Goal: Transaction & Acquisition: Purchase product/service

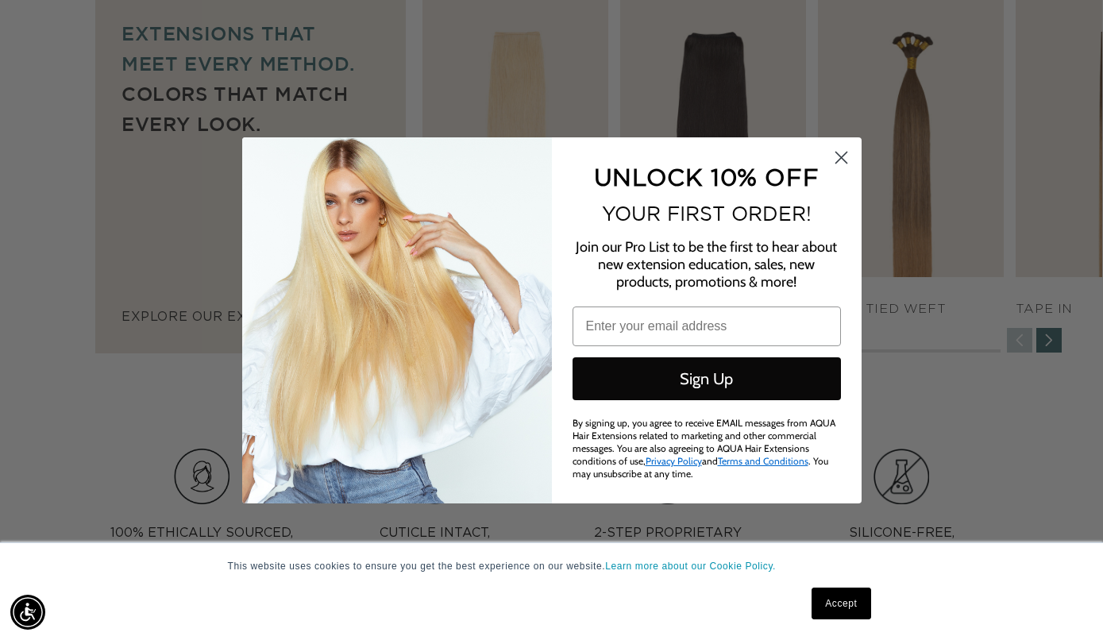
scroll to position [0, 1980]
click at [833, 164] on circle "Close dialog" at bounding box center [840, 157] width 26 height 26
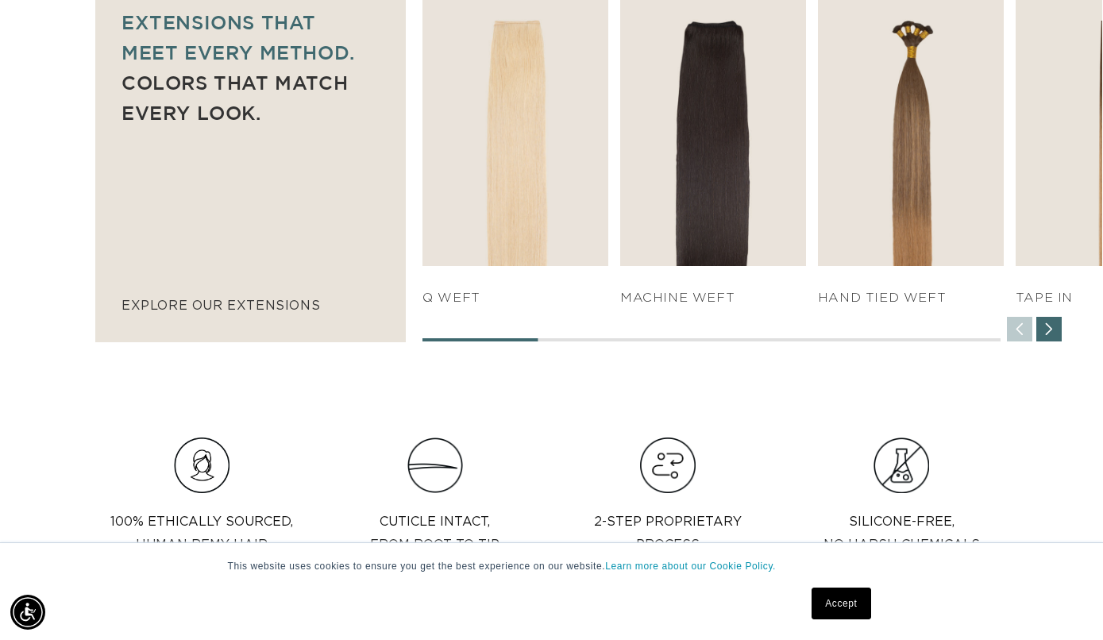
scroll to position [1131, 0]
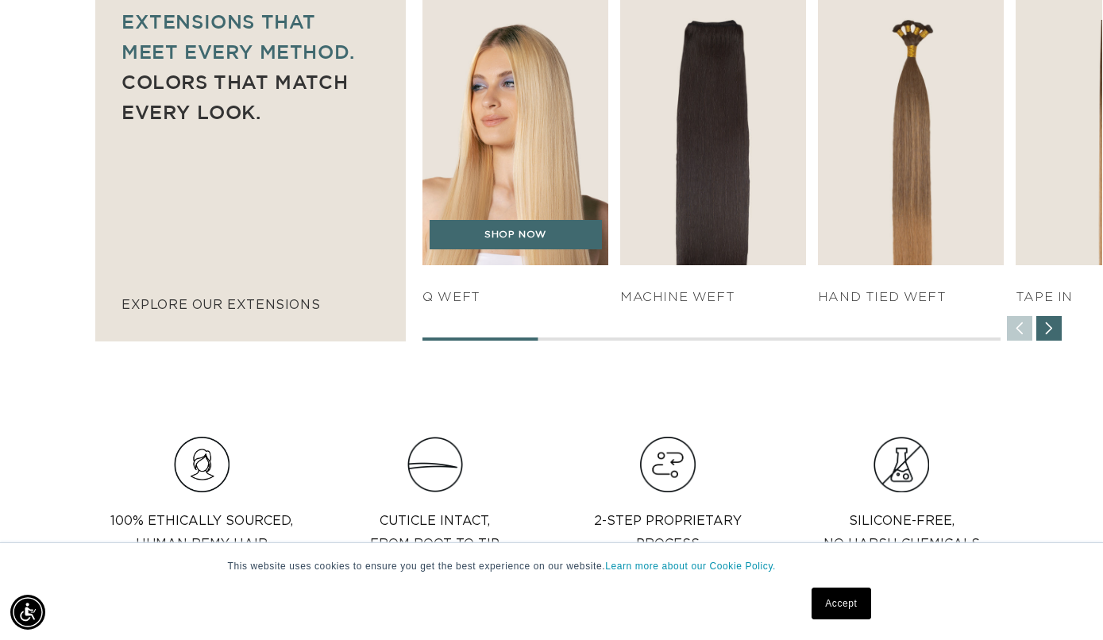
click at [520, 180] on img "1 / 7" at bounding box center [515, 123] width 195 height 297
click at [519, 254] on div "SHOP NOW" at bounding box center [515, 243] width 186 height 46
click at [519, 245] on link "SHOP NOW" at bounding box center [516, 235] width 172 height 30
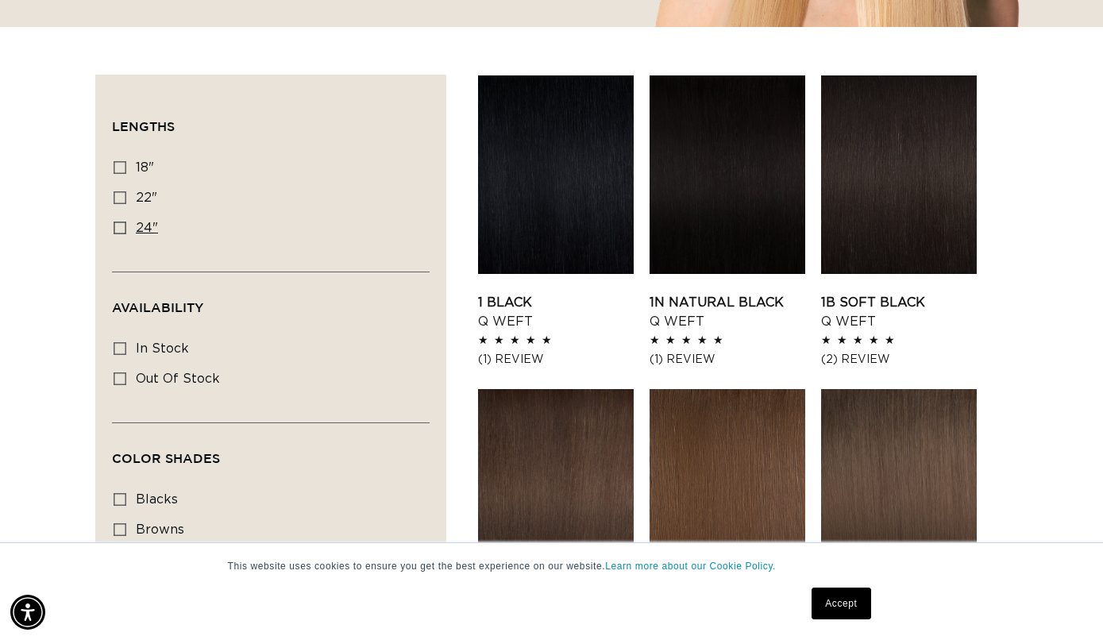
scroll to position [0, 990]
click at [122, 231] on icon at bounding box center [120, 228] width 13 height 13
click at [122, 231] on input "24" 24" (5 products)" at bounding box center [120, 228] width 13 height 13
checkbox input "true"
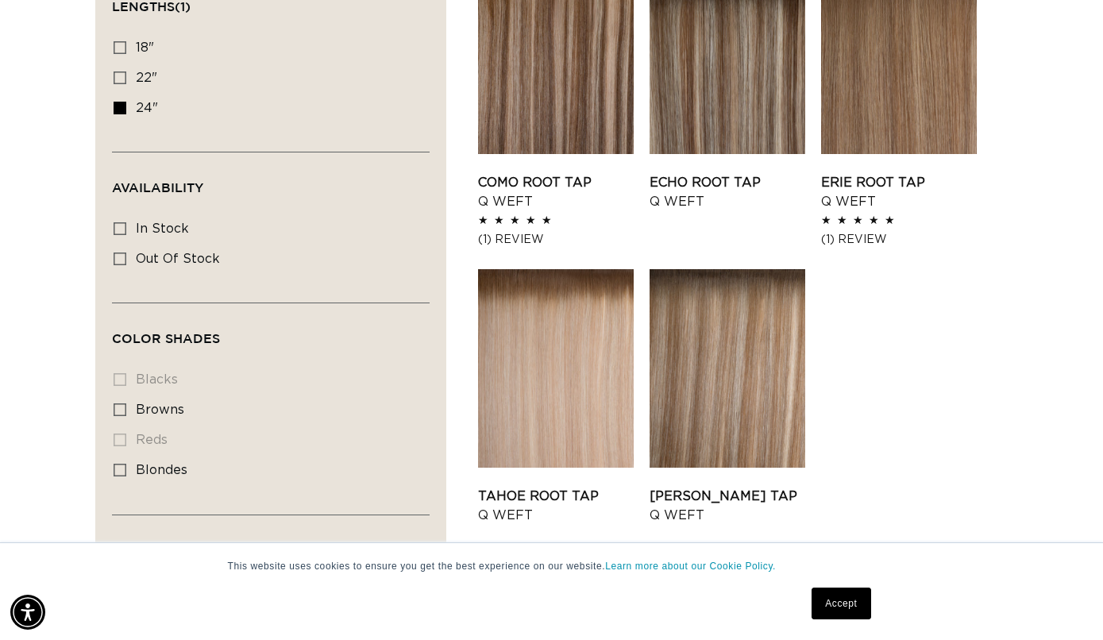
scroll to position [626, 0]
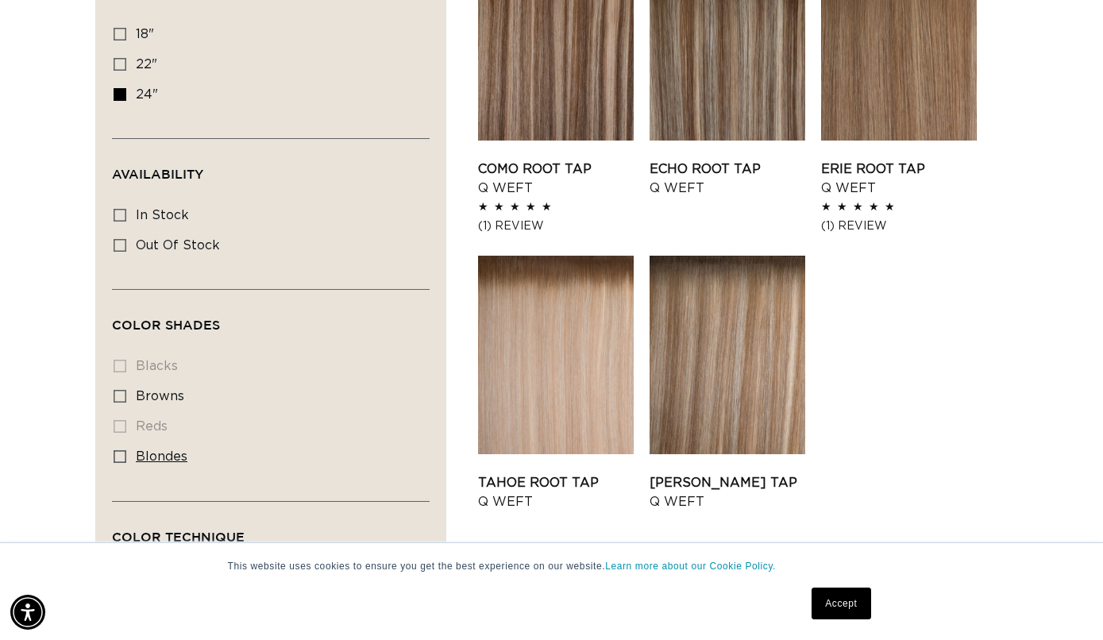
click at [118, 457] on icon at bounding box center [120, 456] width 13 height 13
click at [118, 457] on input "blondes blondes (5 products)" at bounding box center [120, 456] width 13 height 13
checkbox input "true"
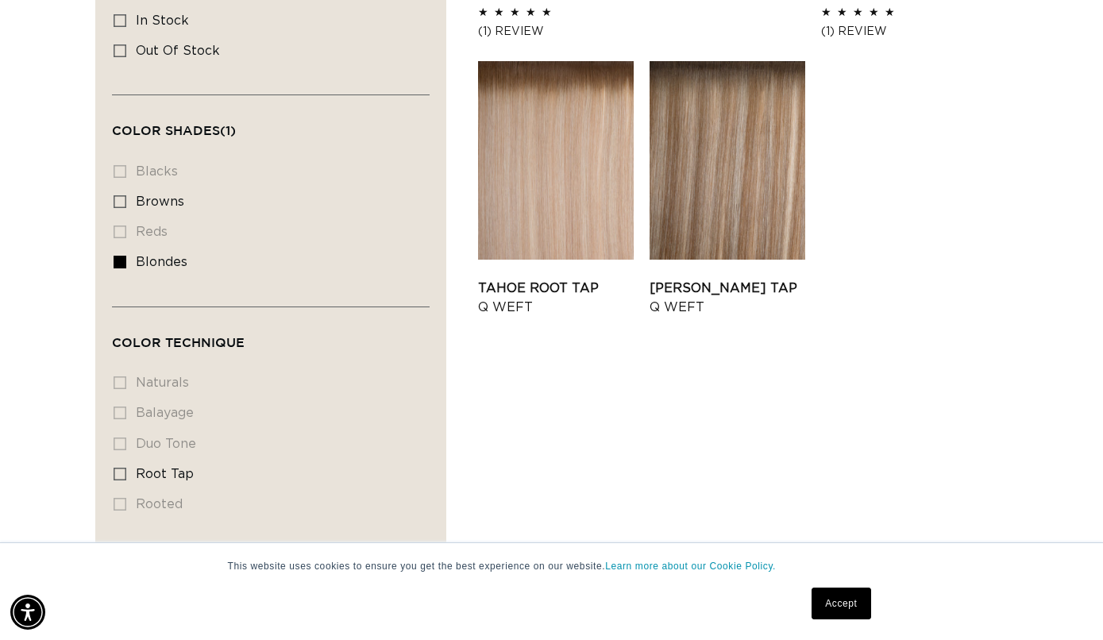
scroll to position [0, 990]
click at [114, 420] on li "balayage balayage (0 products)" at bounding box center [266, 414] width 305 height 30
click at [121, 420] on li "balayage balayage (0 products)" at bounding box center [266, 414] width 305 height 30
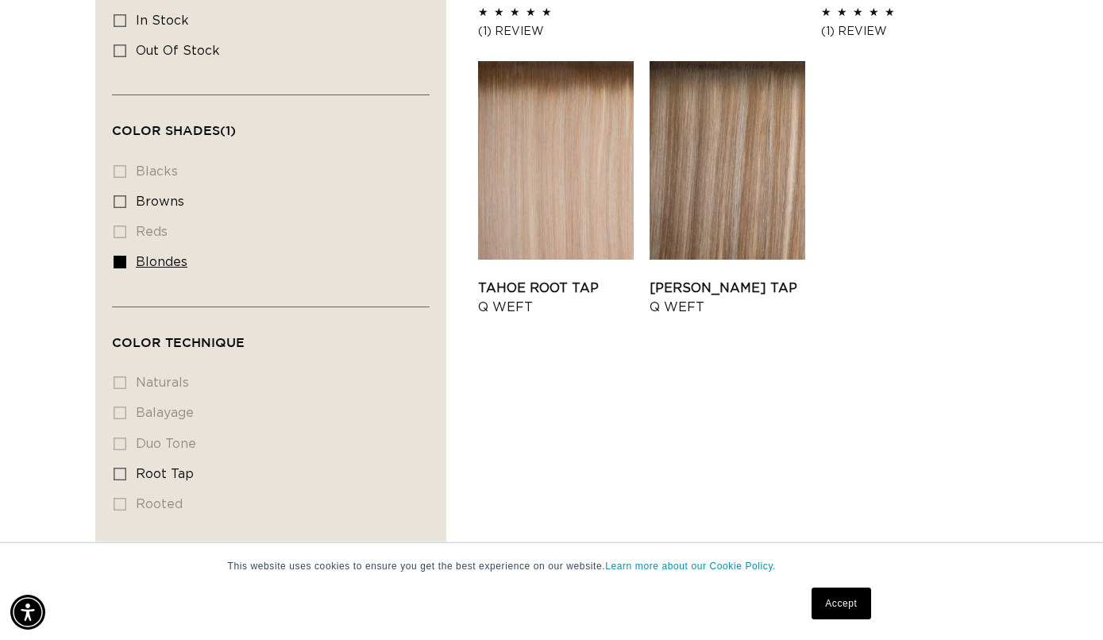
click at [119, 265] on icon at bounding box center [120, 262] width 13 height 13
click at [119, 265] on input "blondes blondes (5 products)" at bounding box center [120, 262] width 13 height 13
checkbox input "false"
click at [120, 418] on li "balayage balayage (0 products)" at bounding box center [266, 414] width 305 height 30
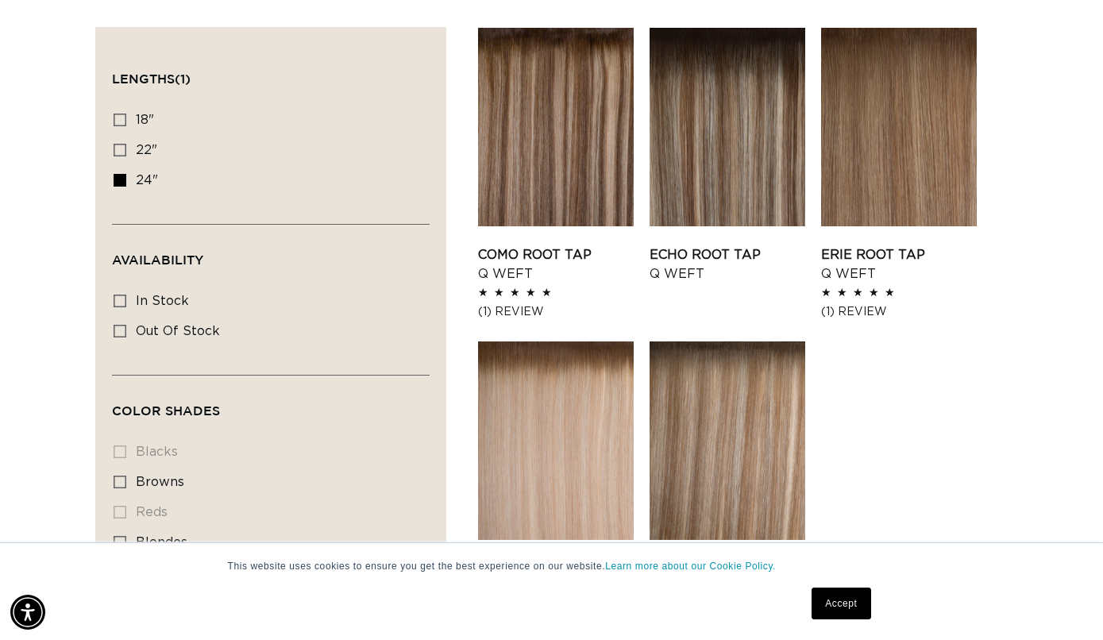
scroll to position [508, 0]
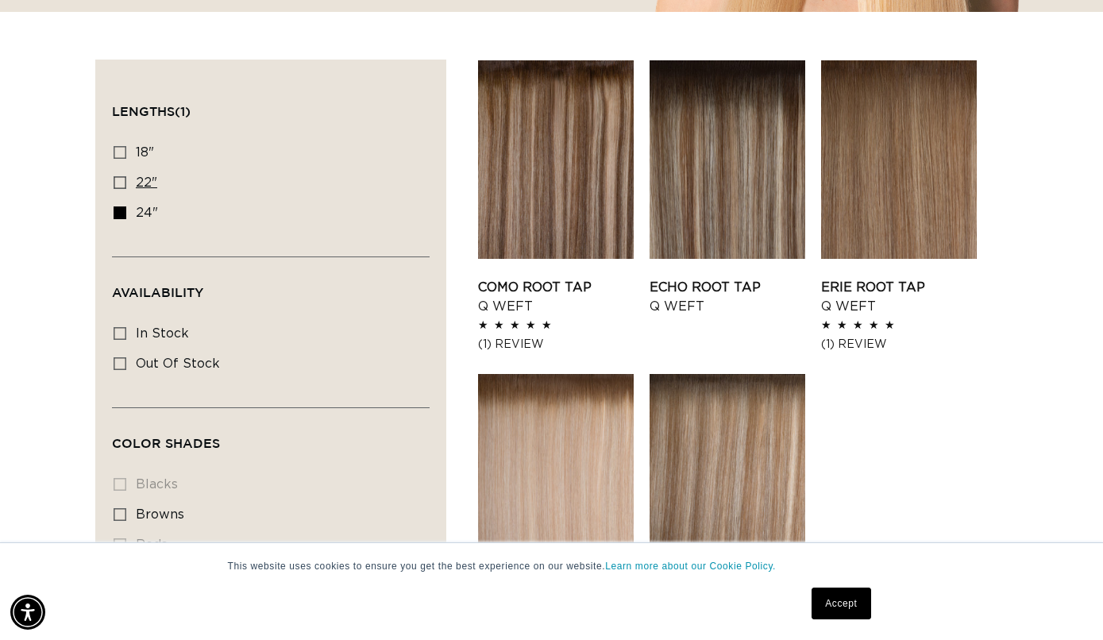
click at [119, 181] on icon at bounding box center [120, 182] width 13 height 13
click at [119, 181] on input "22" 22" (5 products)" at bounding box center [120, 182] width 13 height 13
checkbox input "true"
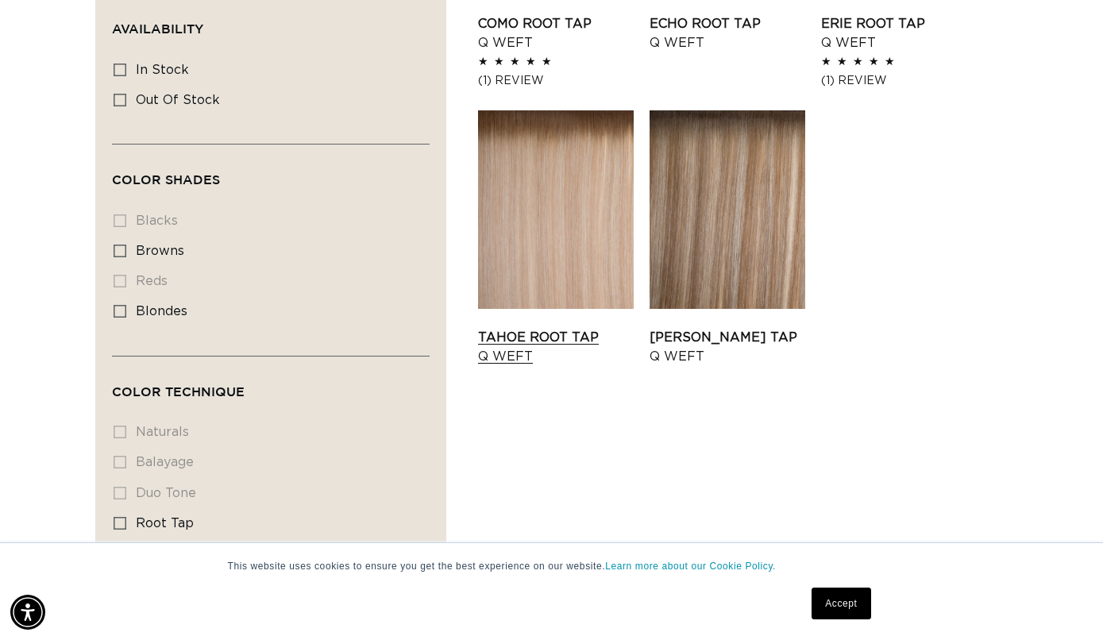
click at [592, 328] on link "Tahoe Root Tap Q Weft" at bounding box center [556, 347] width 156 height 38
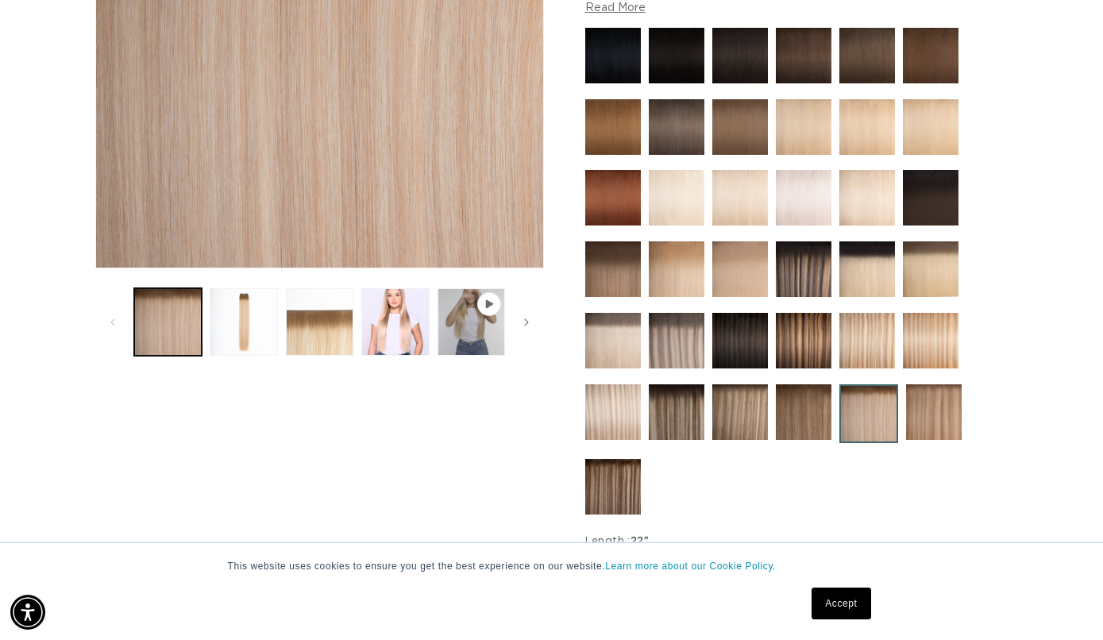
scroll to position [0, 1980]
click at [682, 422] on img at bounding box center [677, 412] width 56 height 56
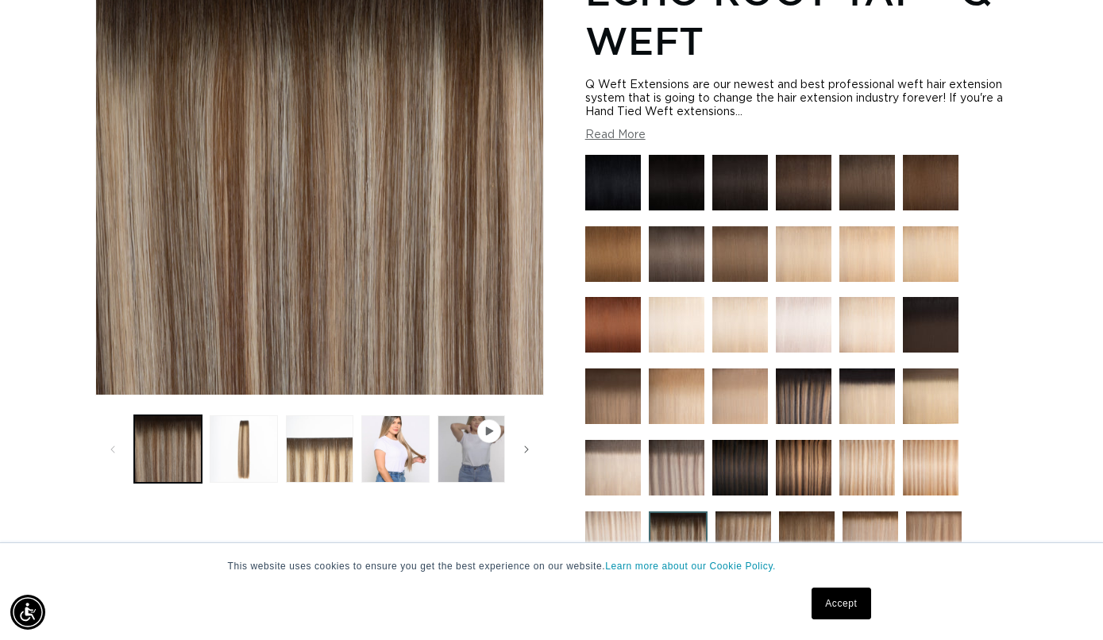
scroll to position [0, 990]
click at [678, 465] on img at bounding box center [677, 468] width 56 height 56
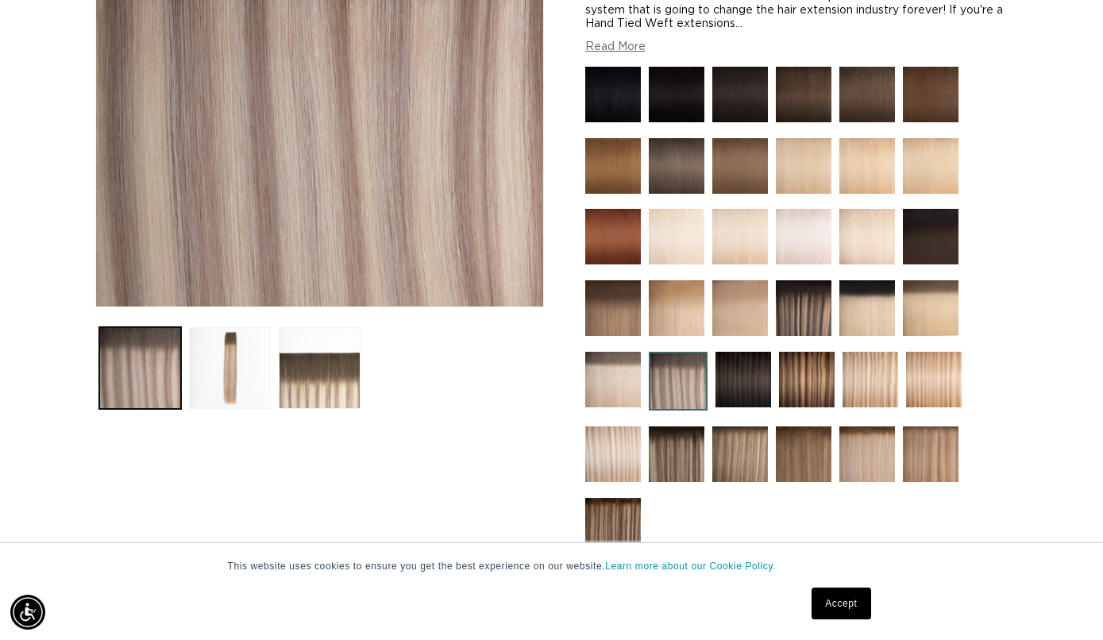
scroll to position [0, 1980]
click at [684, 461] on img at bounding box center [677, 454] width 56 height 56
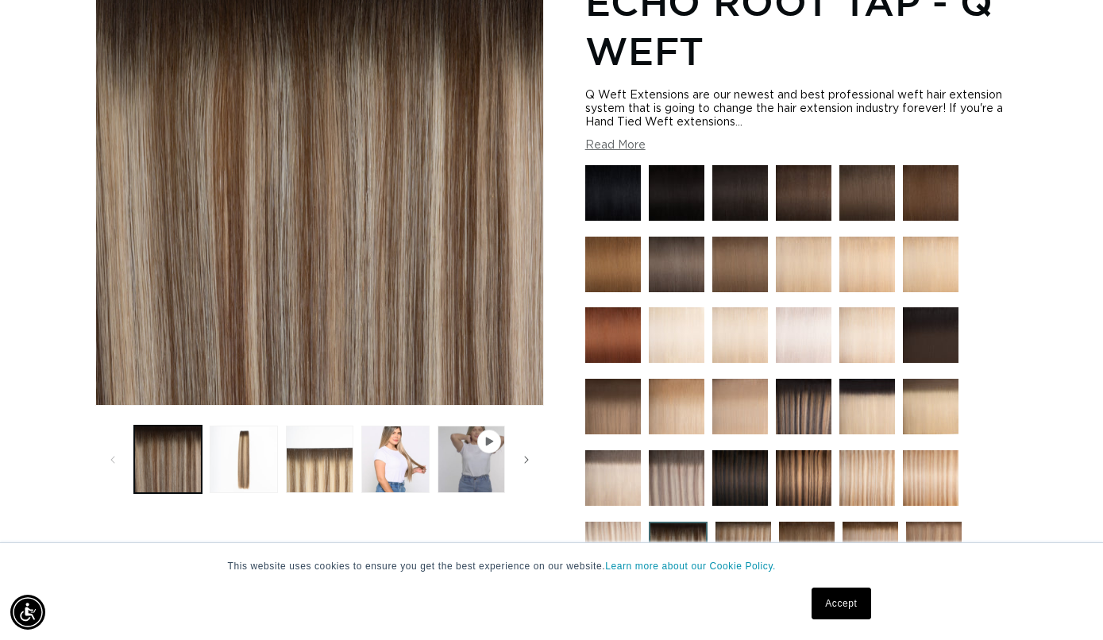
scroll to position [0, 990]
click at [682, 467] on img at bounding box center [677, 478] width 56 height 56
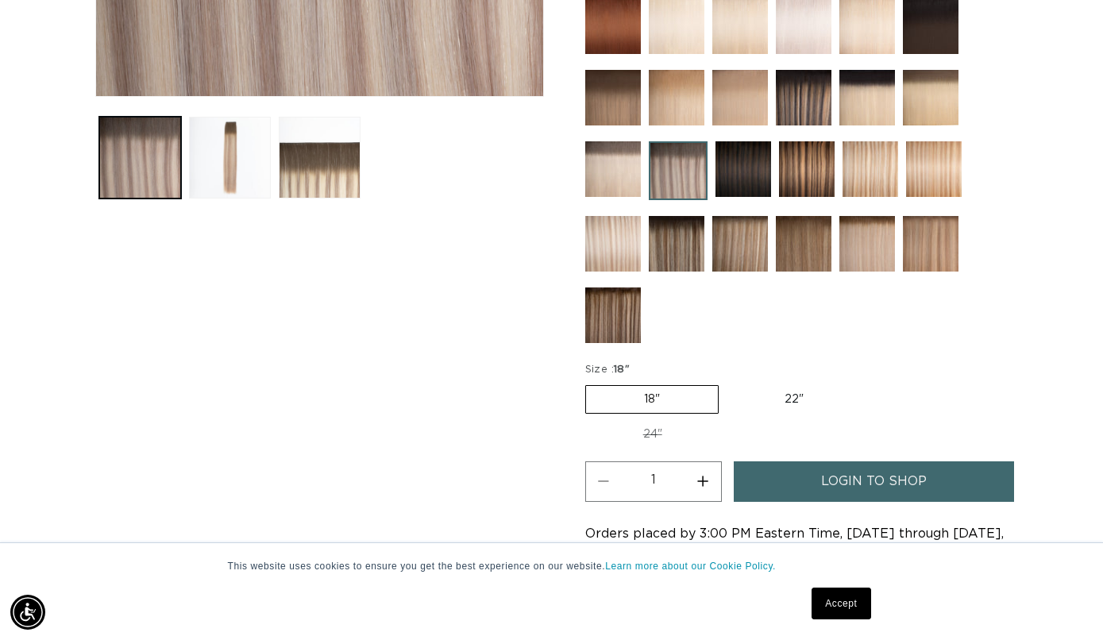
scroll to position [0, 1980]
click at [720, 421] on label "24" Variant sold out or unavailable" at bounding box center [652, 434] width 135 height 27
click at [870, 383] on input "24" Variant sold out or unavailable" at bounding box center [869, 382] width 1 height 1
radio input "true"
click at [789, 401] on label "22" Variant sold out or unavailable" at bounding box center [792, 398] width 135 height 27
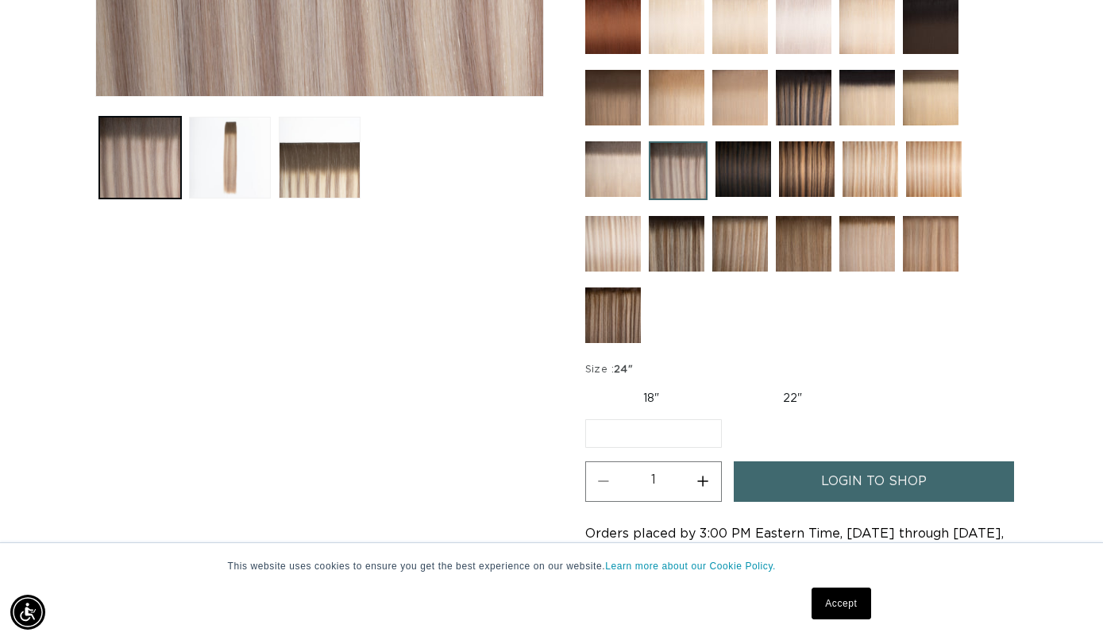
click at [726, 383] on input "22" Variant sold out or unavailable" at bounding box center [725, 382] width 1 height 1
radio input "true"
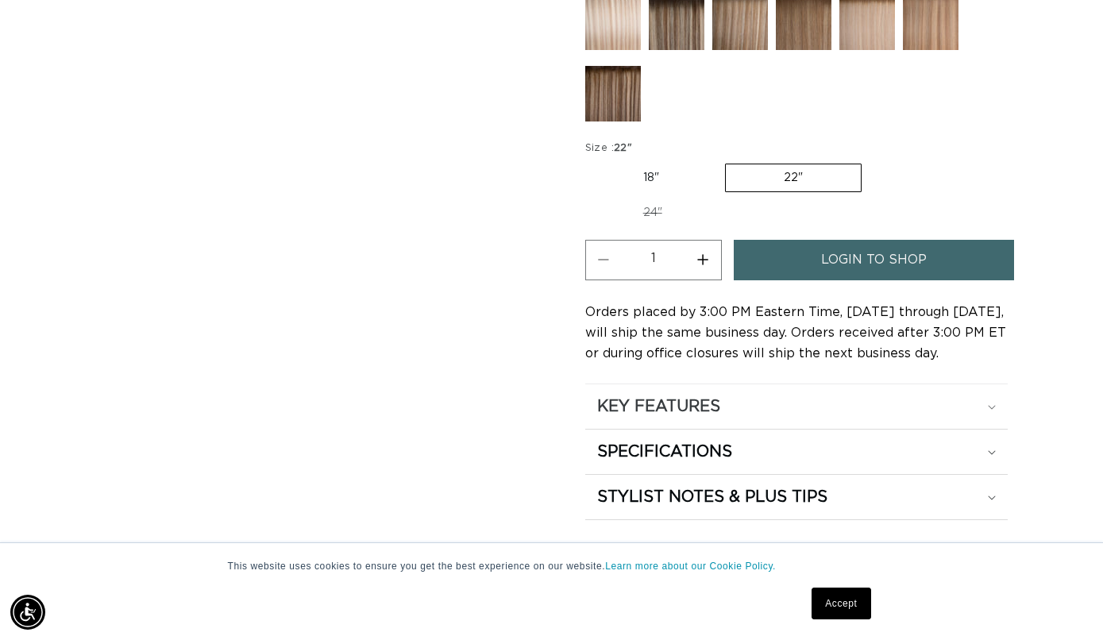
click at [773, 396] on div "KEY FEATURES" at bounding box center [796, 406] width 399 height 21
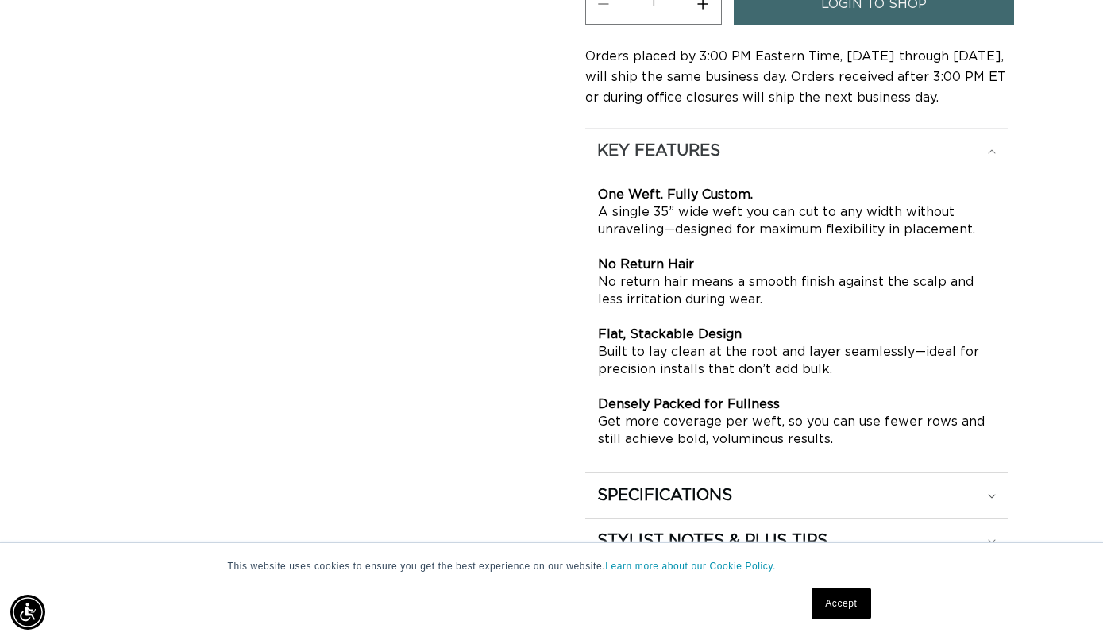
scroll to position [1069, 0]
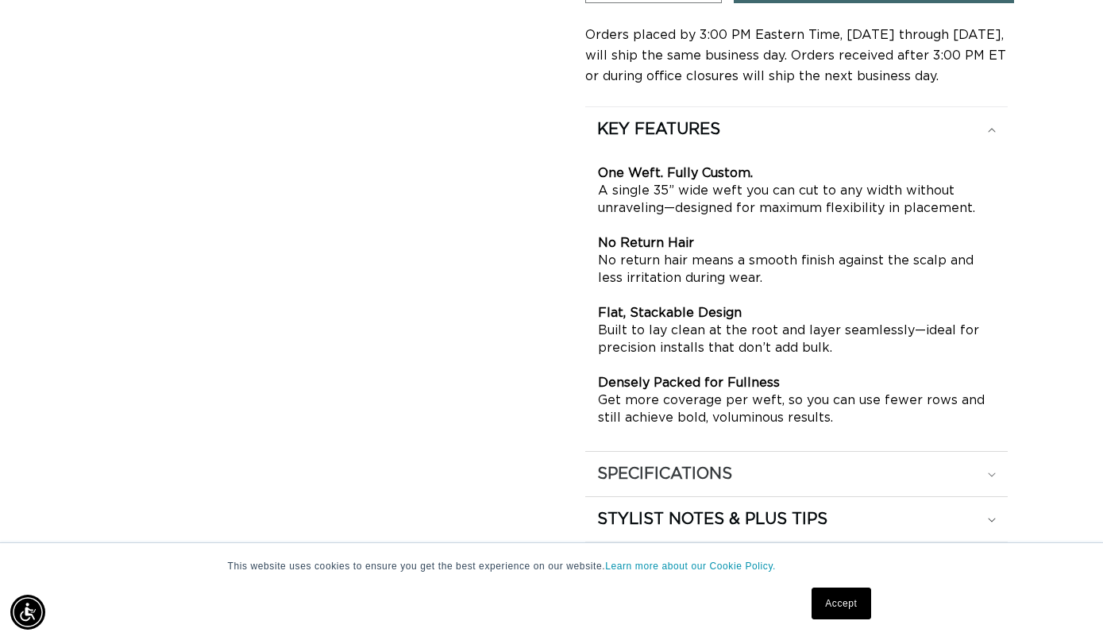
click at [763, 464] on div "SPECIFICATIONS" at bounding box center [796, 474] width 399 height 21
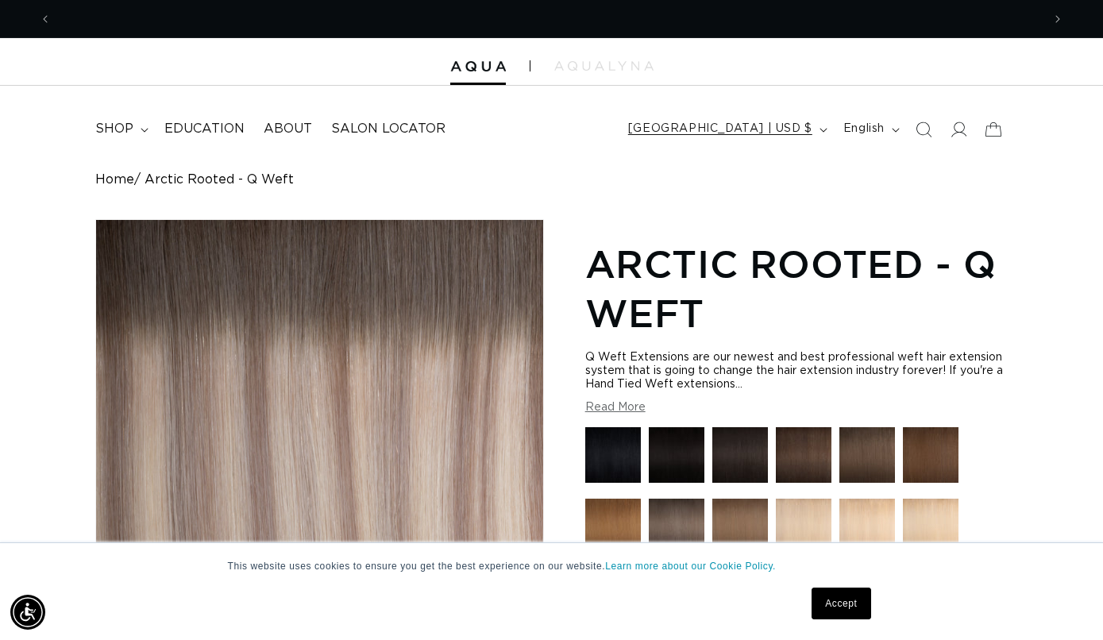
scroll to position [0, 0]
click at [765, 130] on span "[GEOGRAPHIC_DATA] | USD $" at bounding box center [720, 129] width 184 height 17
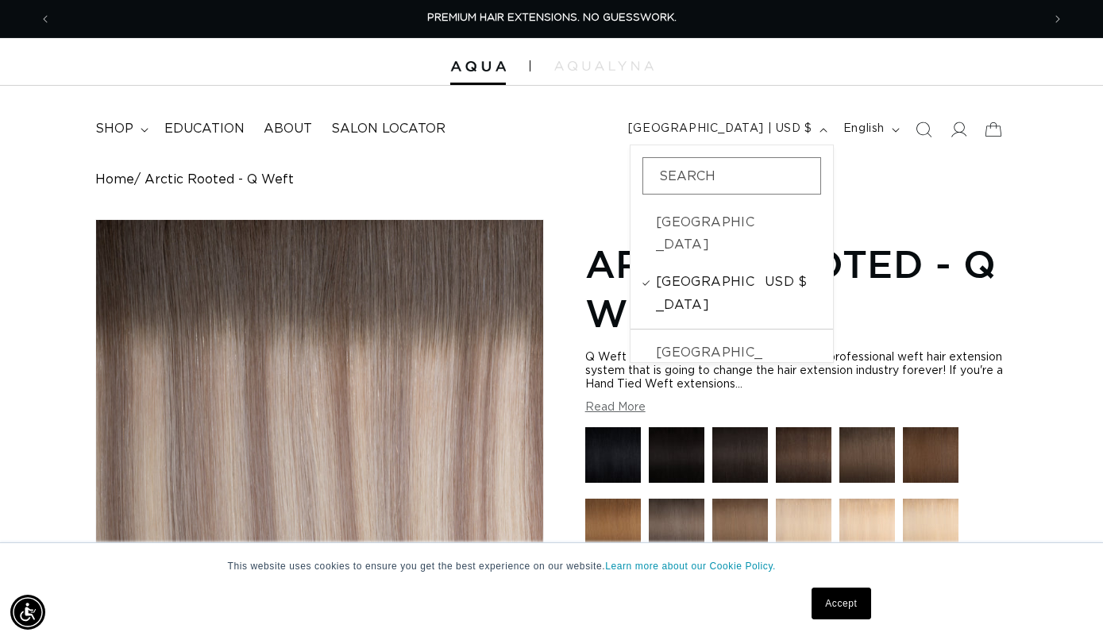
click at [722, 271] on span "[GEOGRAPHIC_DATA]" at bounding box center [708, 294] width 105 height 46
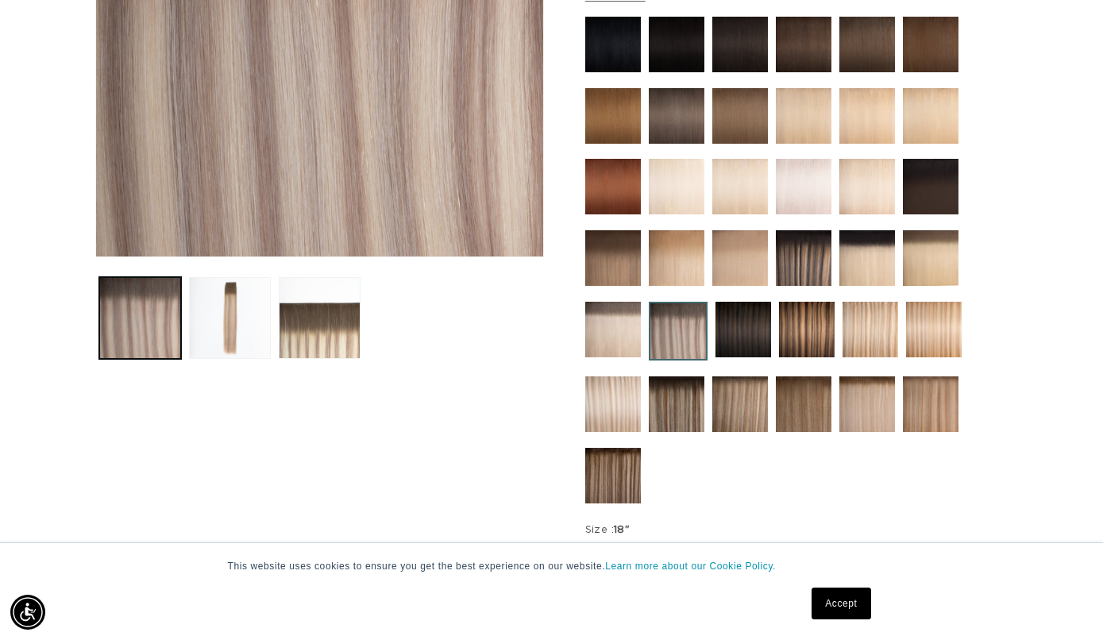
scroll to position [419, 0]
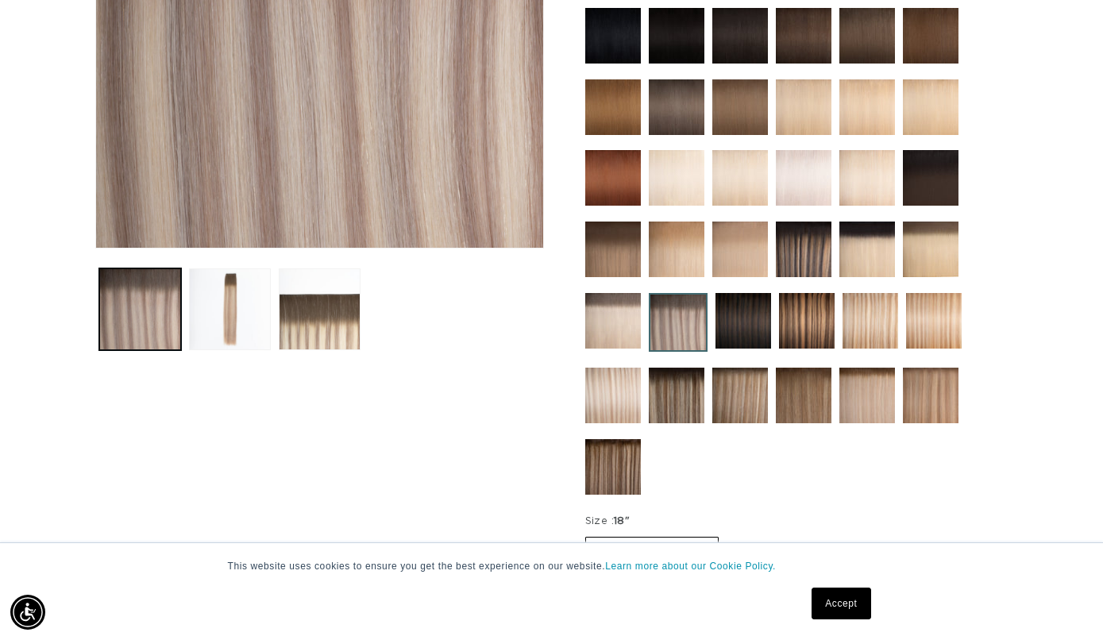
click at [839, 605] on link "Accept" at bounding box center [840, 604] width 59 height 32
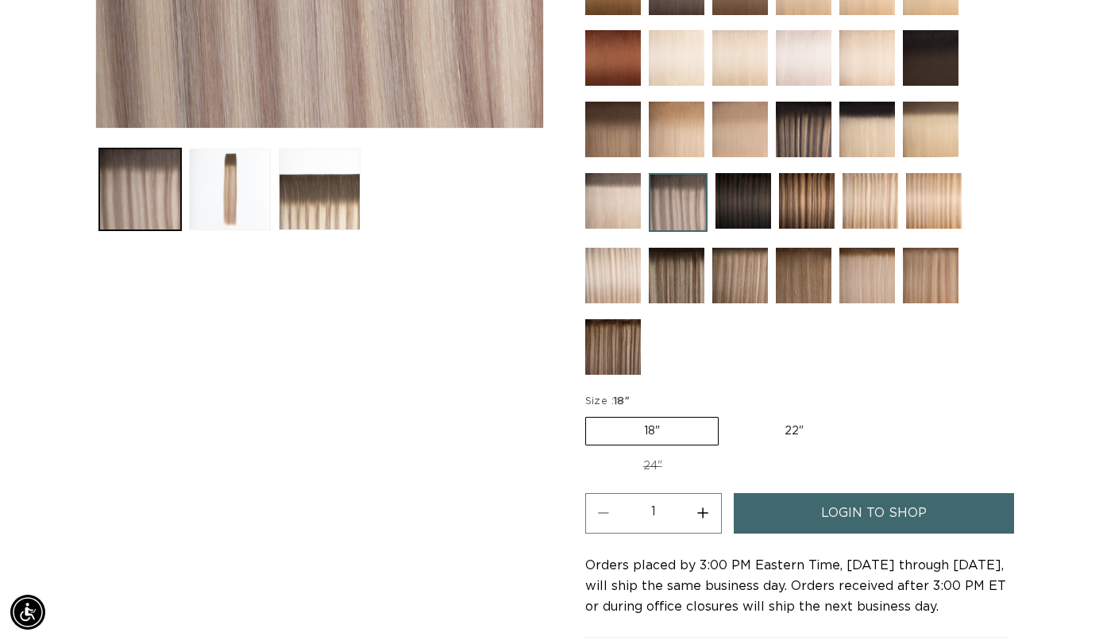
scroll to position [0, 990]
click at [804, 493] on link "login to shop" at bounding box center [874, 513] width 280 height 40
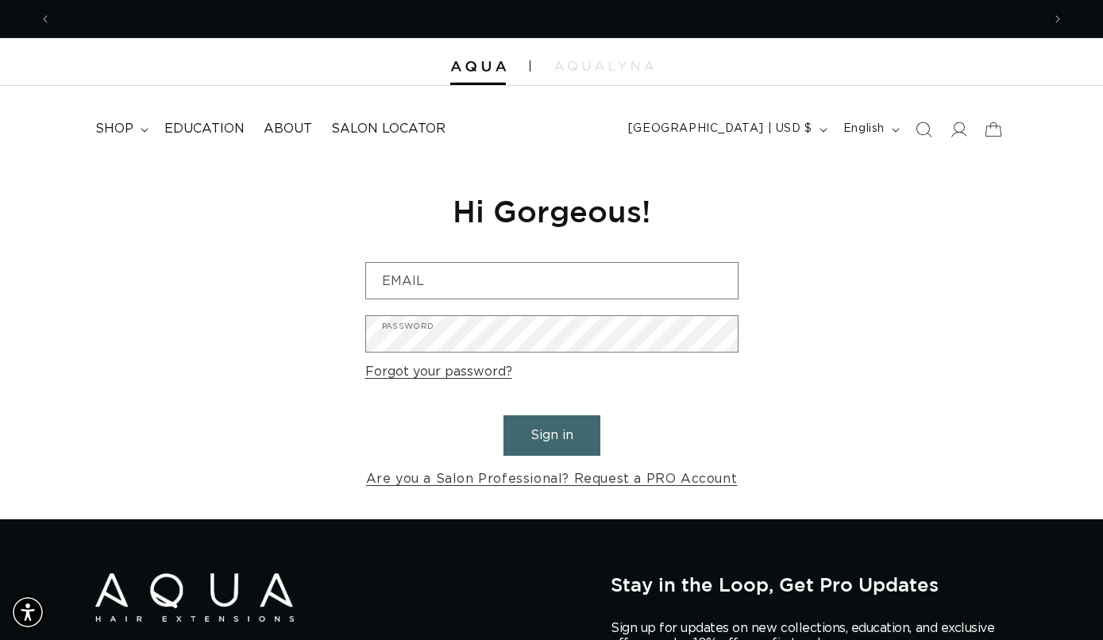
scroll to position [0, 990]
